Goal: Task Accomplishment & Management: Complete application form

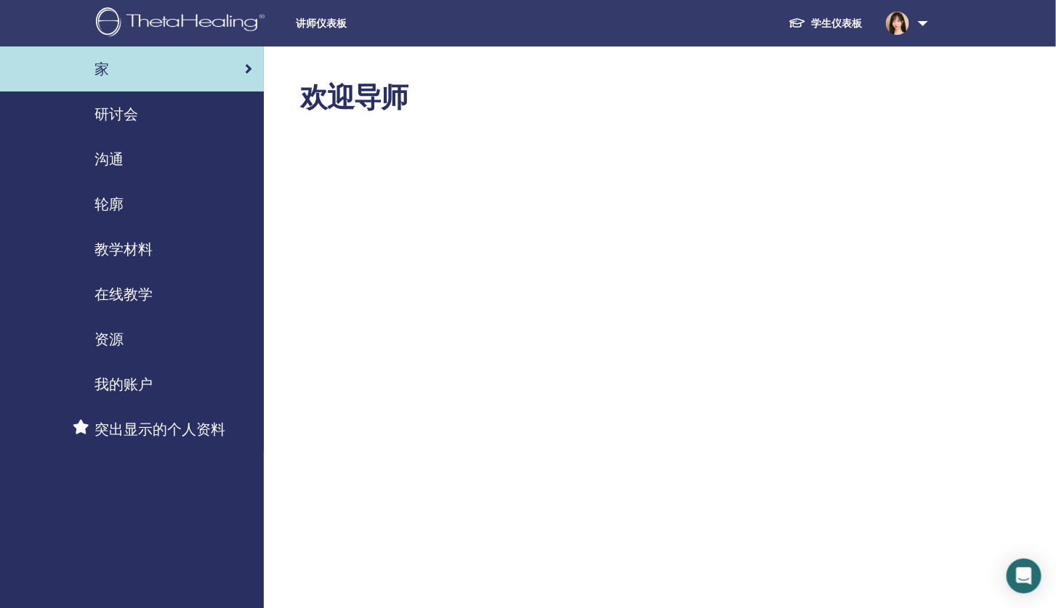
click at [95, 124] on span "研讨会" at bounding box center [116, 114] width 44 height 22
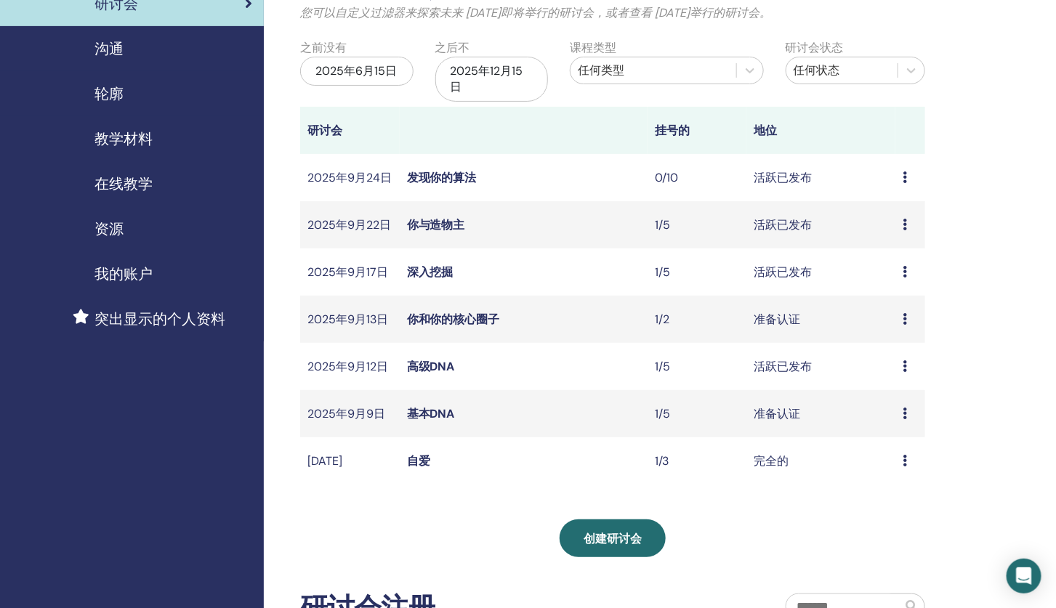
scroll to position [124, 0]
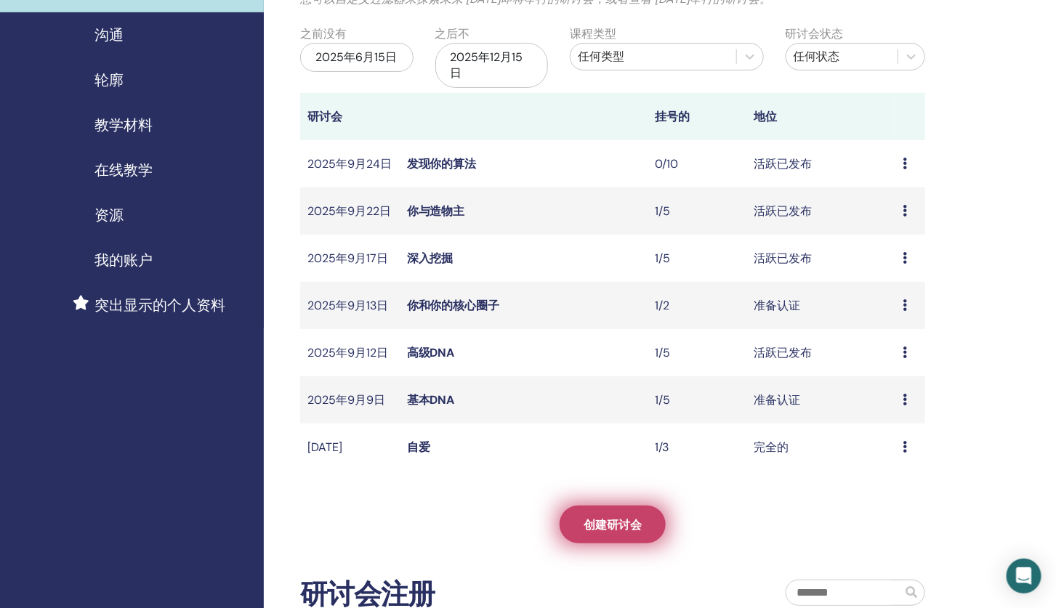
click at [621, 516] on link "创建研讨会" at bounding box center [613, 525] width 106 height 38
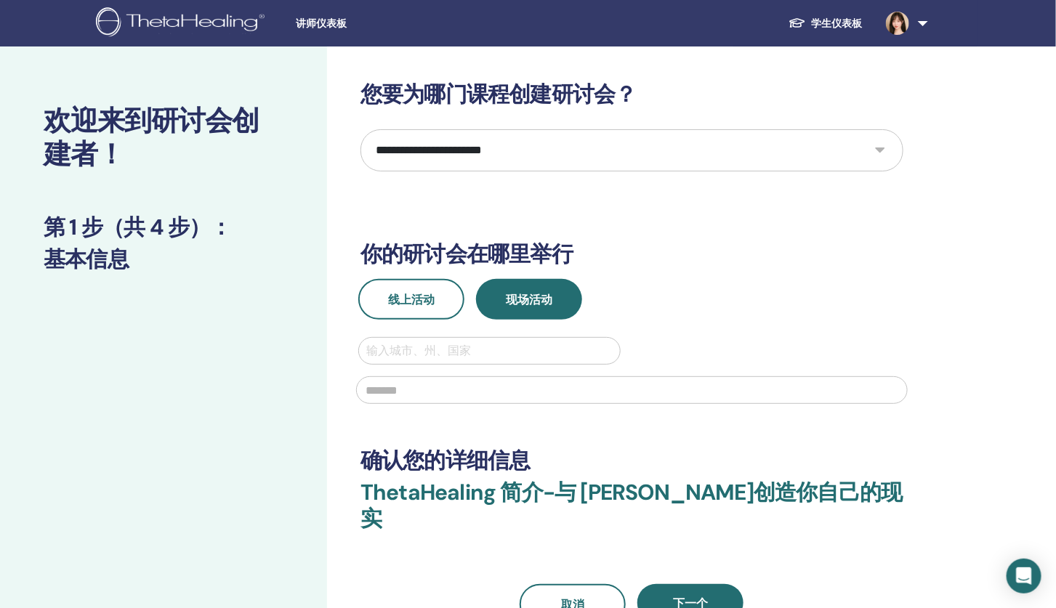
click at [579, 374] on div at bounding box center [631, 389] width 569 height 48
click at [580, 361] on div "输入城市、州、国家" at bounding box center [489, 351] width 261 height 26
type input "*****"
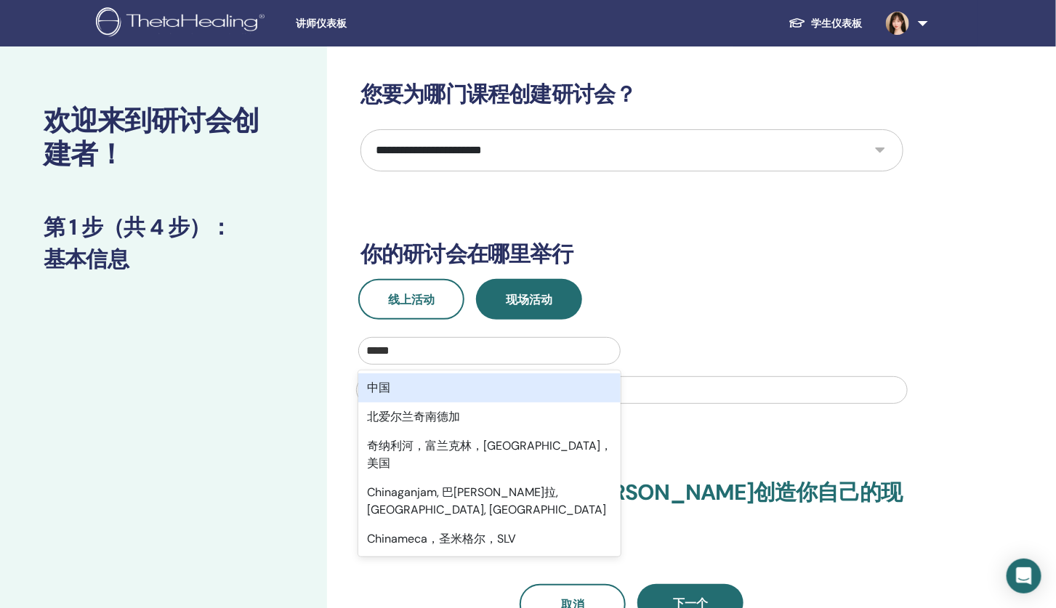
click at [456, 388] on div "中国" at bounding box center [489, 388] width 262 height 29
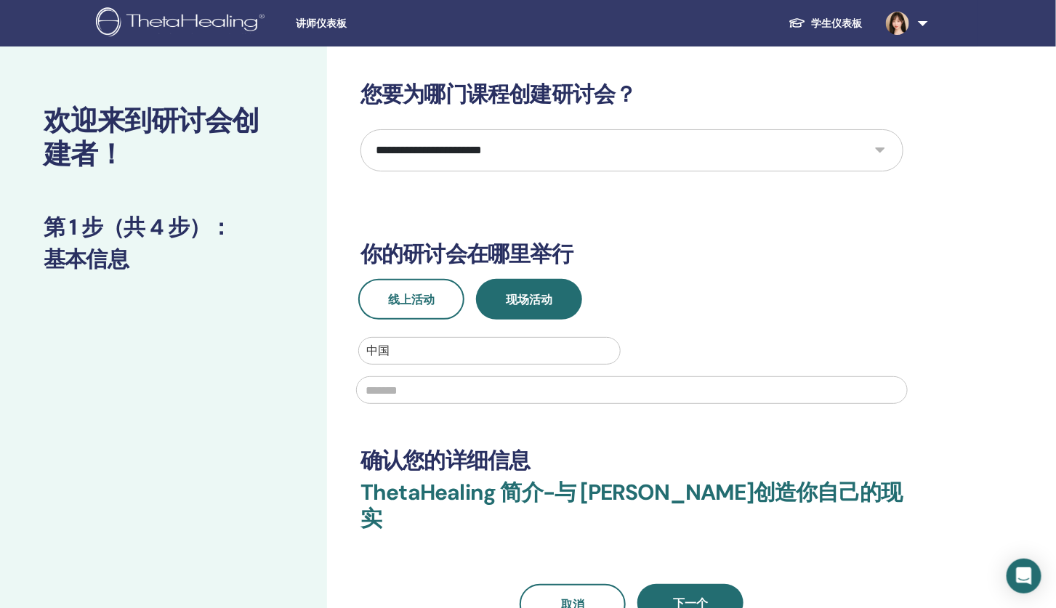
click at [460, 390] on input "text" at bounding box center [632, 390] width 552 height 28
type input "*********"
type input "**"
type input "**********"
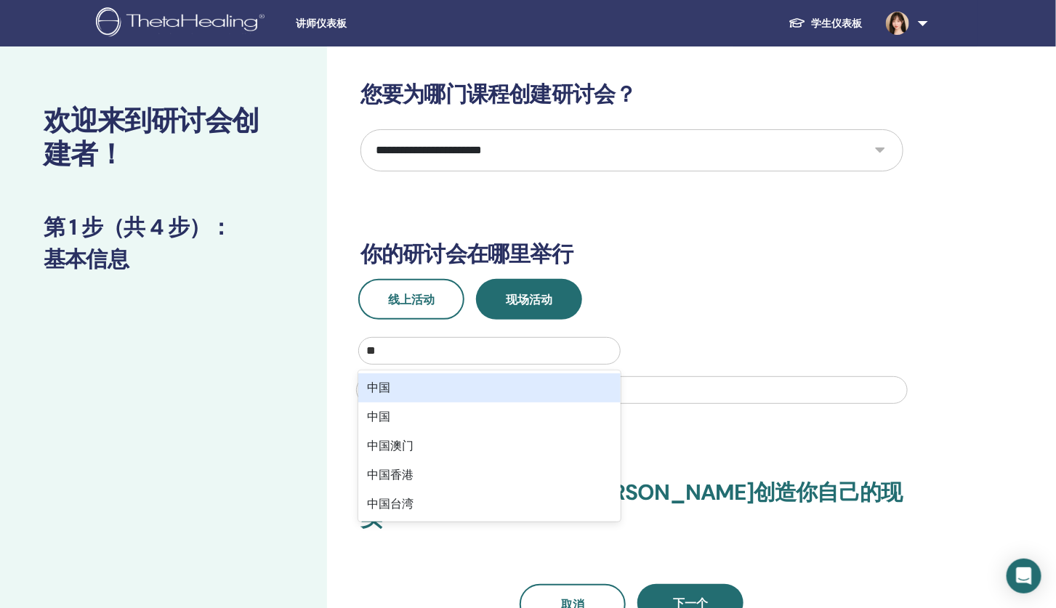
click at [520, 379] on div "中国" at bounding box center [489, 388] width 262 height 29
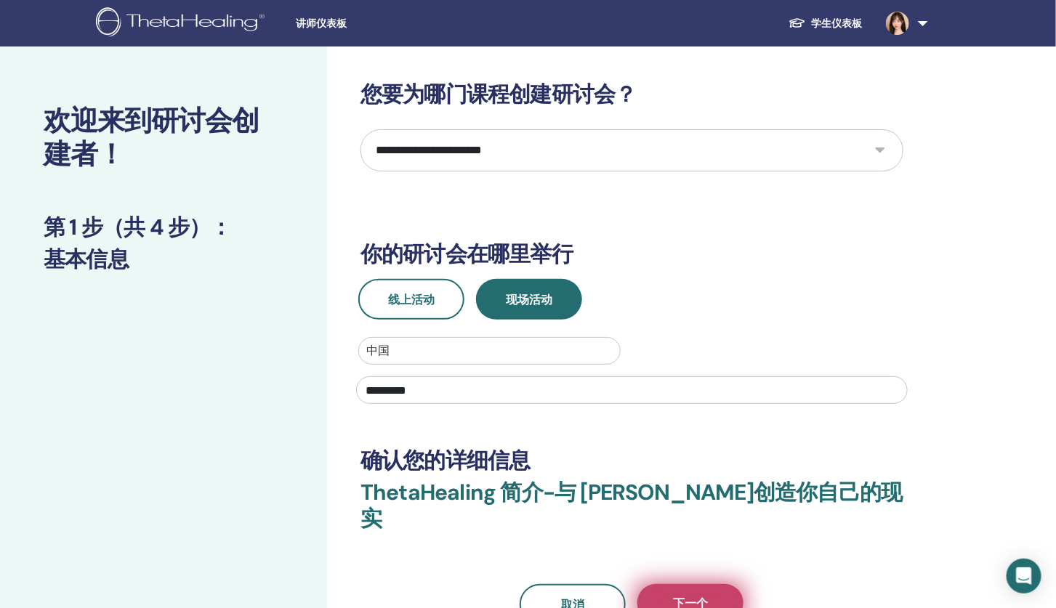
click at [660, 584] on button "下一个" at bounding box center [690, 603] width 106 height 38
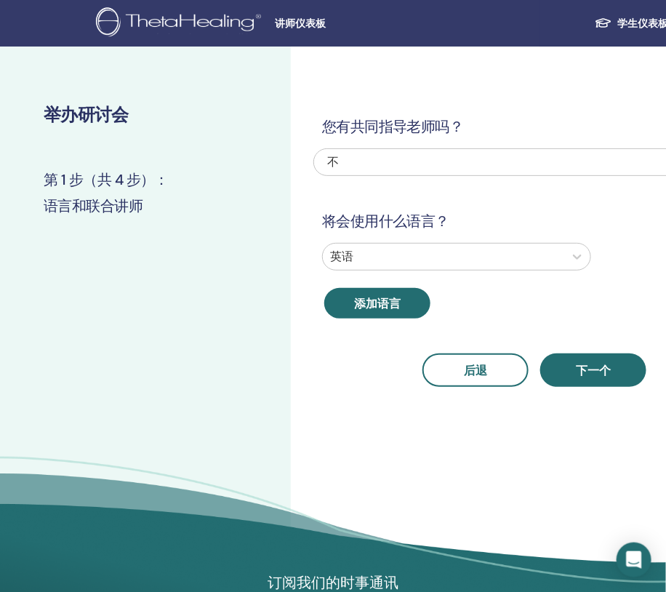
click at [182, 26] on img at bounding box center [181, 23] width 170 height 33
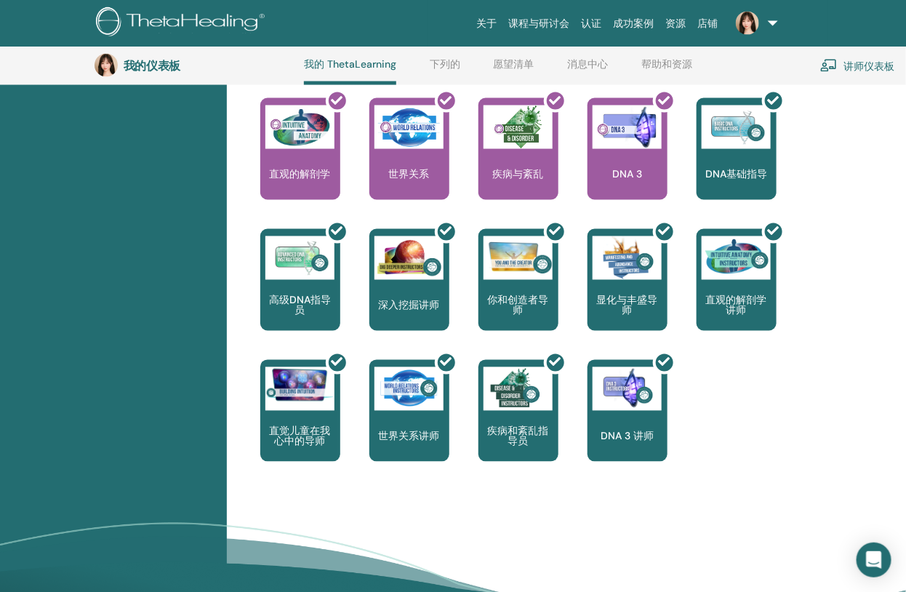
click at [665, 335] on div "你好，shi 您的旅程从这里开始；欢迎来到 ThetaLearning 总部。学习这项享誉全球的技术，它将帮助您发现人生目标。学员控制面板将引导您成为认证 T…" at bounding box center [566, 68] width 679 height 1199
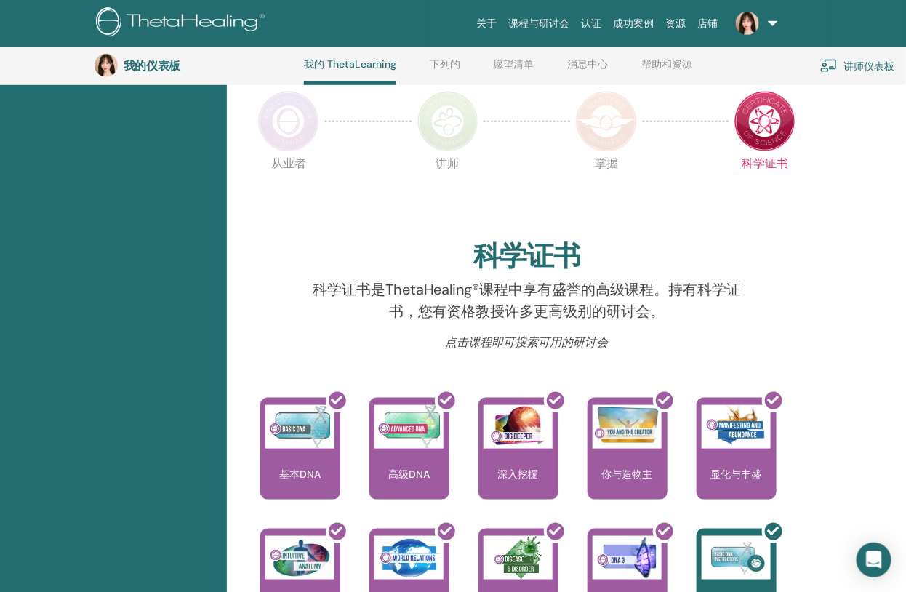
scroll to position [226, 0]
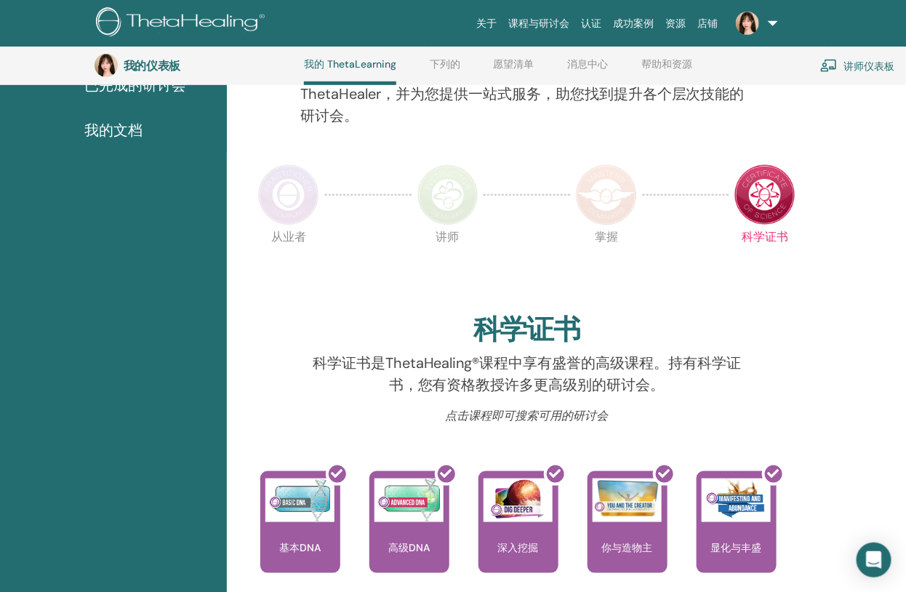
click at [665, 109] on div "你好，shi 您的旅程从这里开始；欢迎来到 ThetaLearning 总部。学习这项享誉全球的技术，它将帮助您发现人生目标。学员控制面板将引导您成为认证 T…" at bounding box center [566, 571] width 679 height 1199
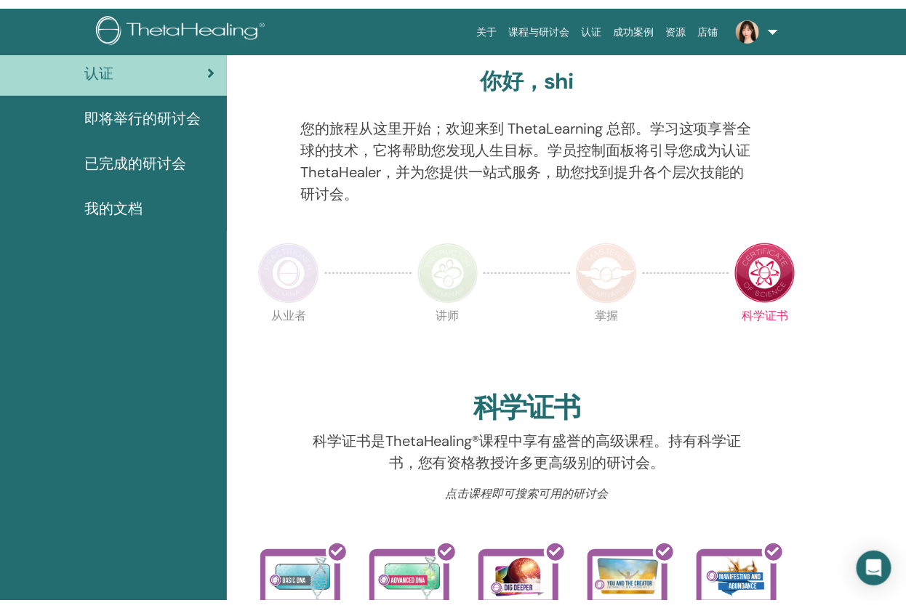
scroll to position [49, 0]
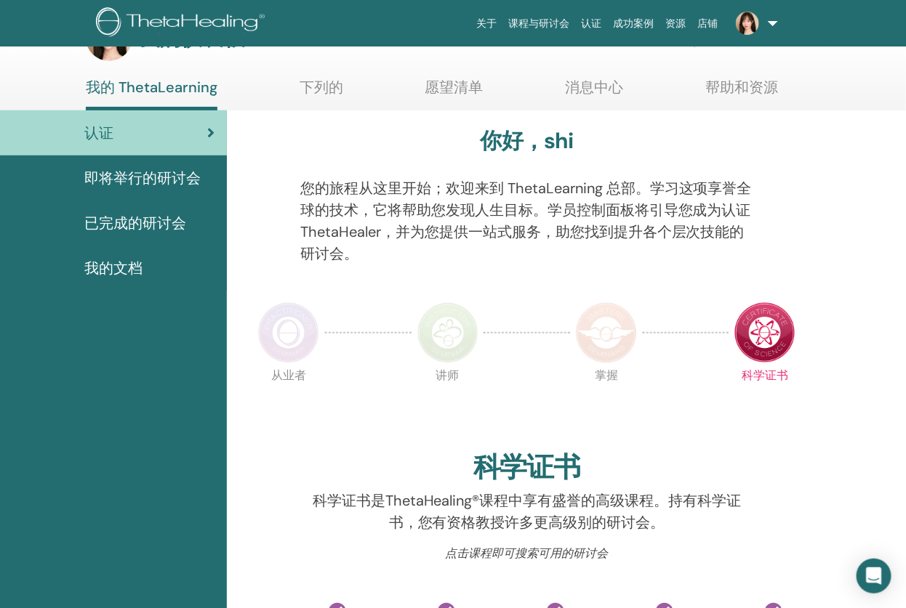
click at [665, 38] on link at bounding box center [754, 23] width 60 height 47
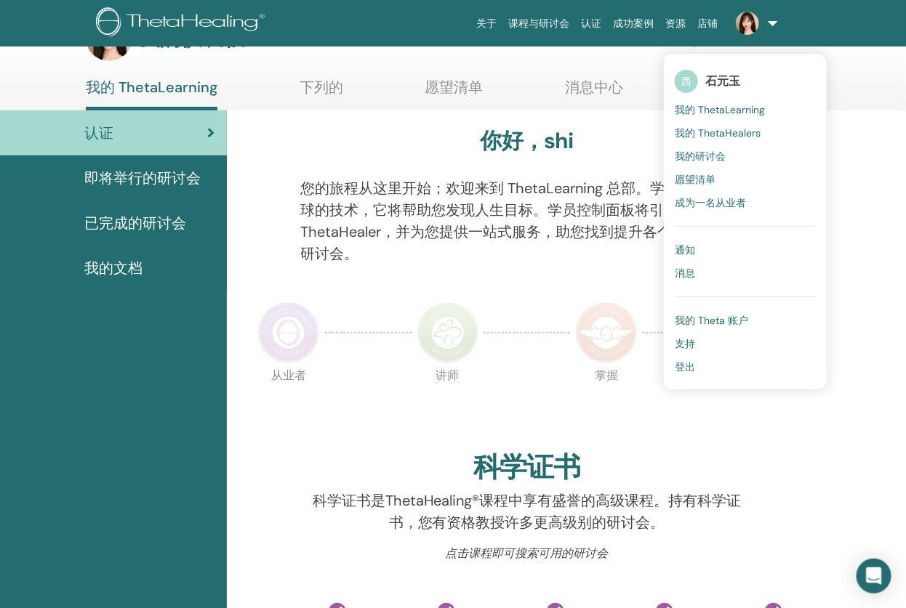
click at [665, 108] on font "我的 ThetaLearning" at bounding box center [719, 109] width 90 height 13
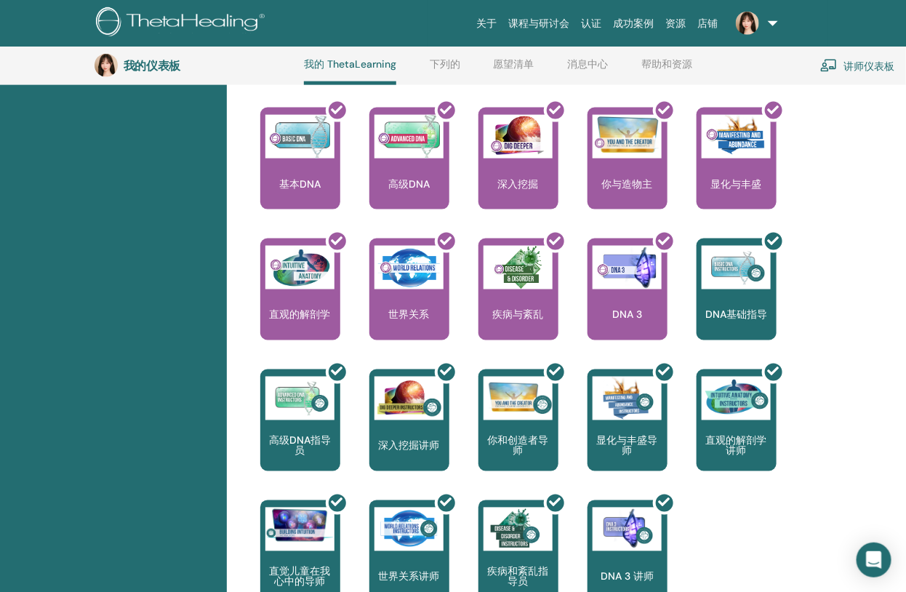
scroll to position [809, 0]
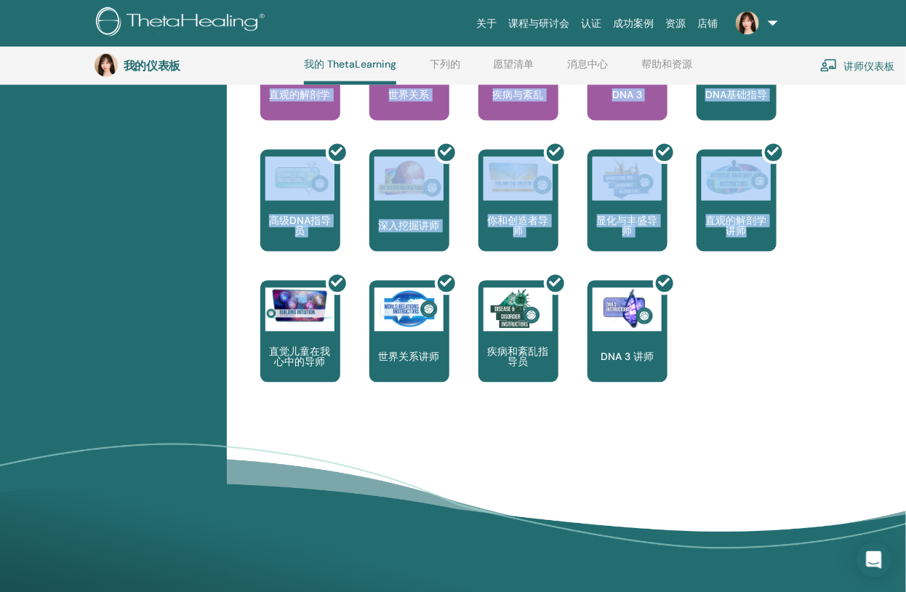
drag, startPoint x: 897, startPoint y: 260, endPoint x: 903, endPoint y: 222, distance: 39.0
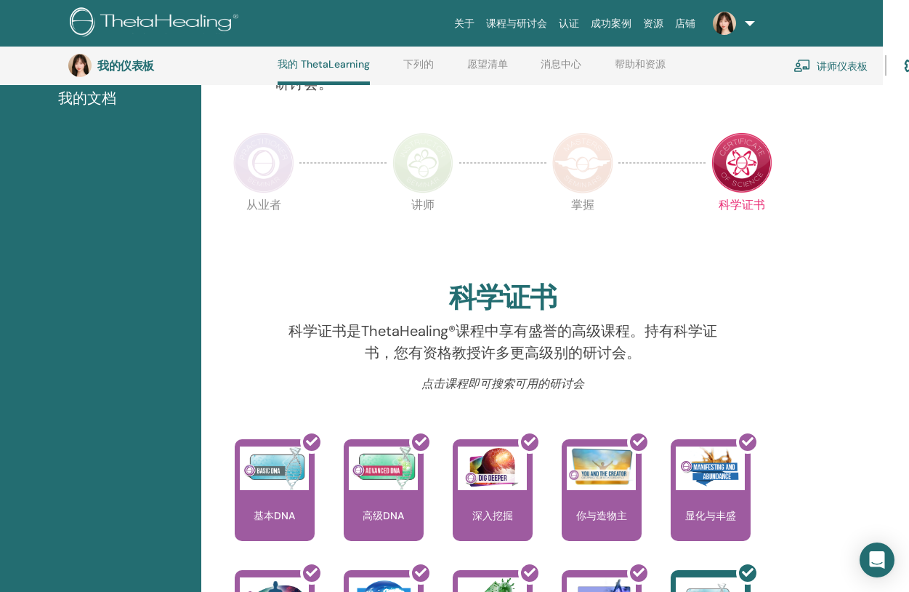
scroll to position [126, 26]
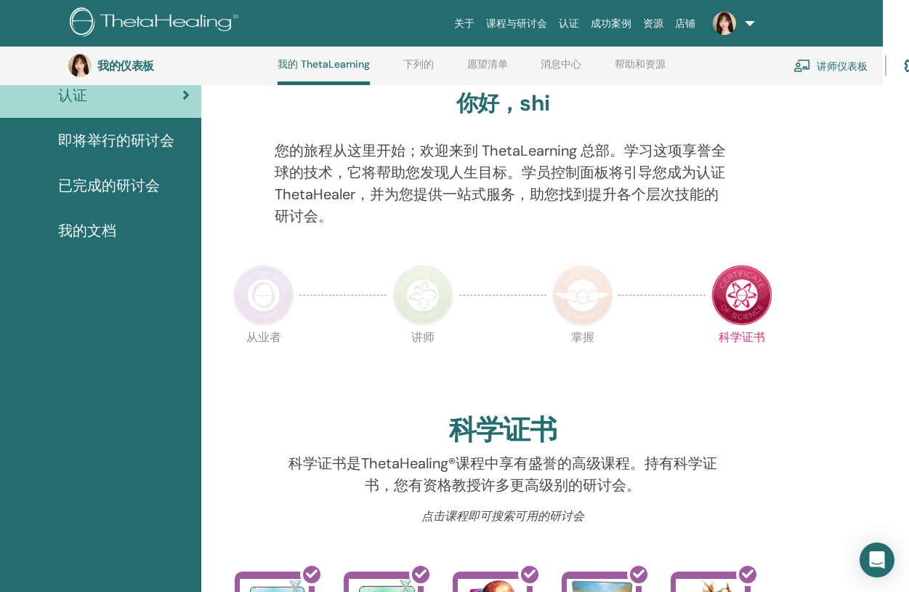
click at [143, 136] on font "即将举行的研讨会" at bounding box center [116, 140] width 116 height 19
